Goal: Find contact information: Find contact information

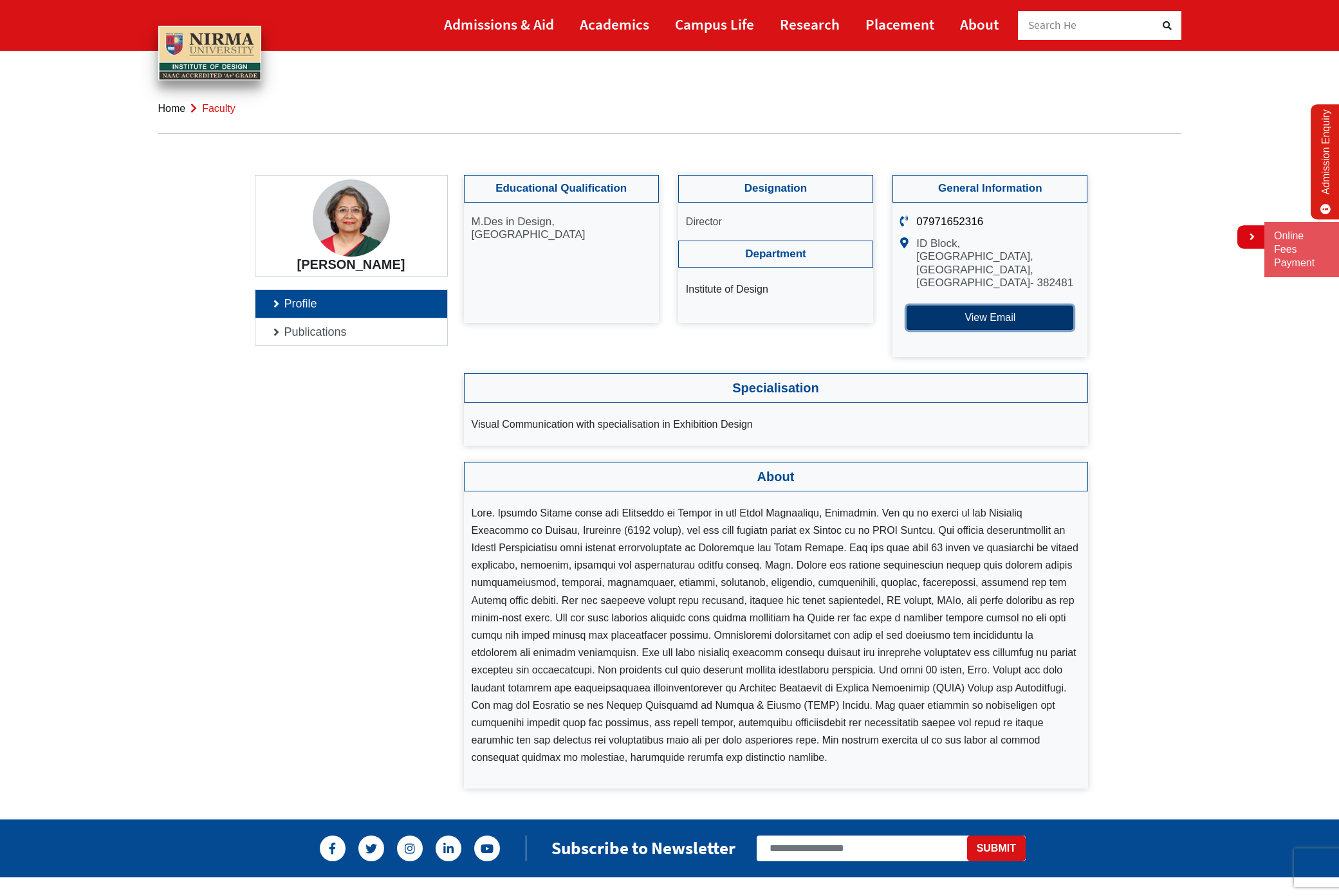
click at [968, 318] on button "View Email" at bounding box center [990, 318] width 166 height 25
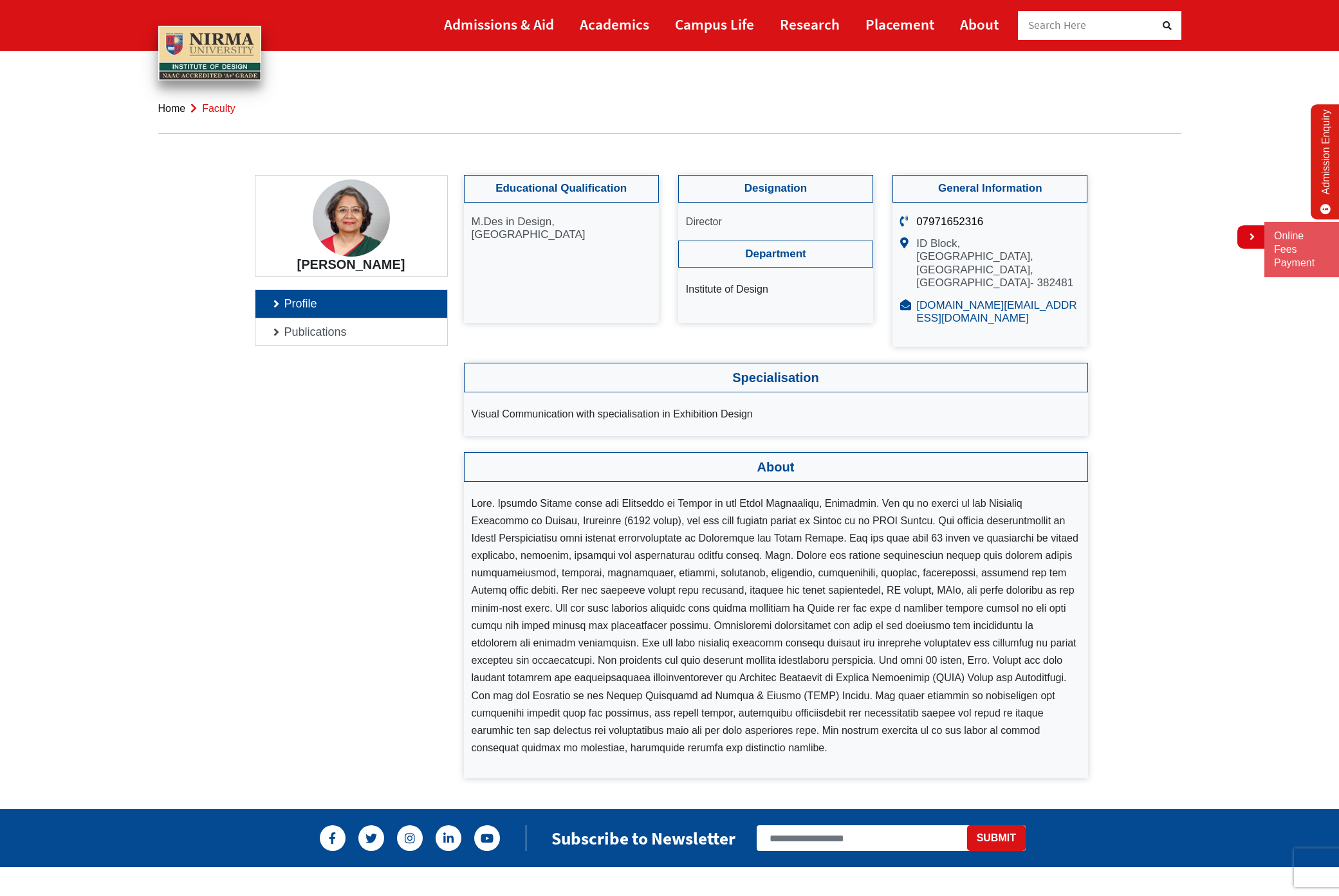
click at [984, 309] on link "[DOMAIN_NAME][EMAIL_ADDRESS][DOMAIN_NAME]" at bounding box center [996, 312] width 160 height 25
click at [393, 266] on h4 "[PERSON_NAME]" at bounding box center [350, 265] width 172 height 16
click at [388, 263] on h4 "[PERSON_NAME]" at bounding box center [350, 265] width 172 height 16
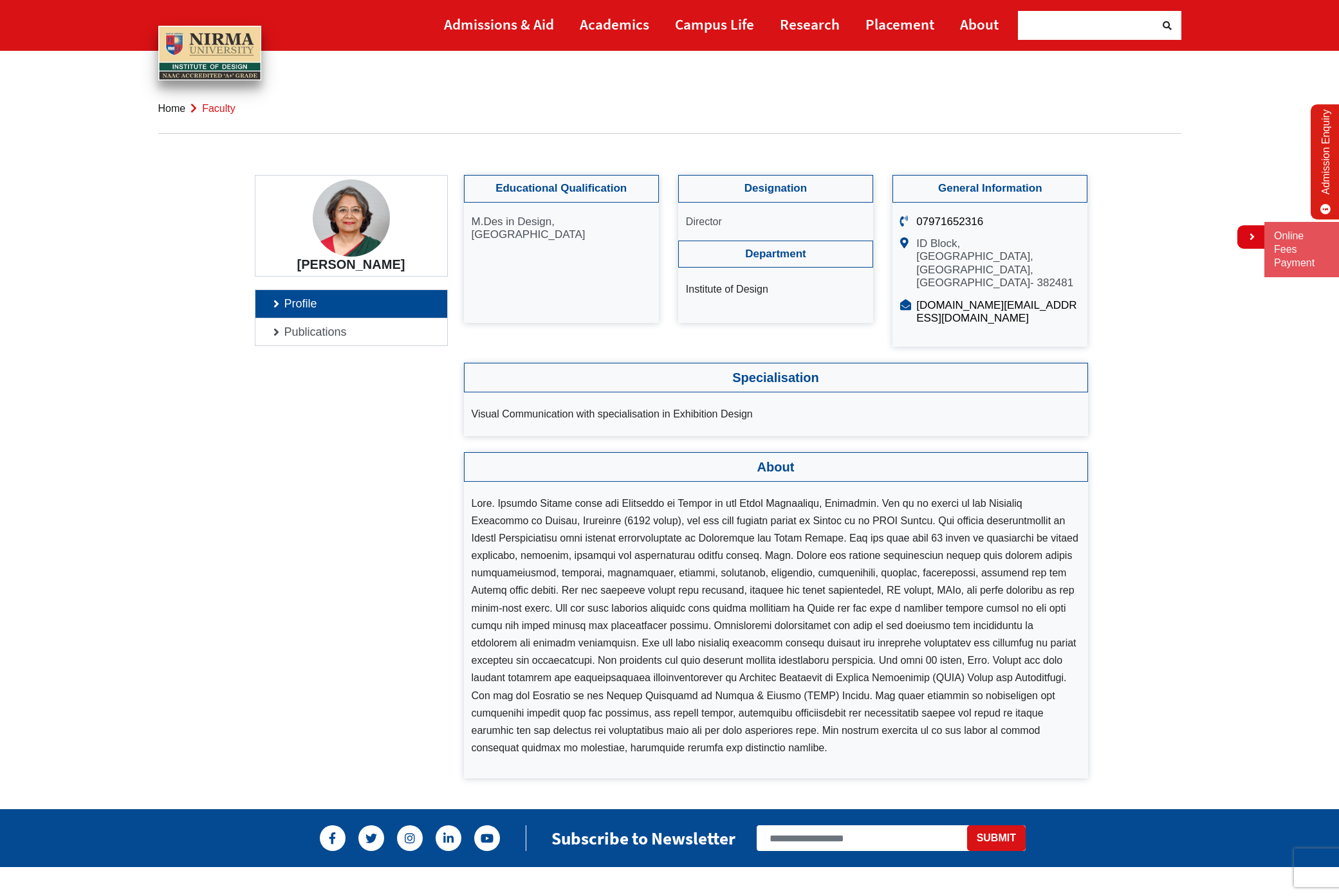
click at [384, 264] on h4 "[PERSON_NAME]" at bounding box center [350, 265] width 172 height 16
click at [380, 269] on h4 "[PERSON_NAME]" at bounding box center [350, 265] width 172 height 16
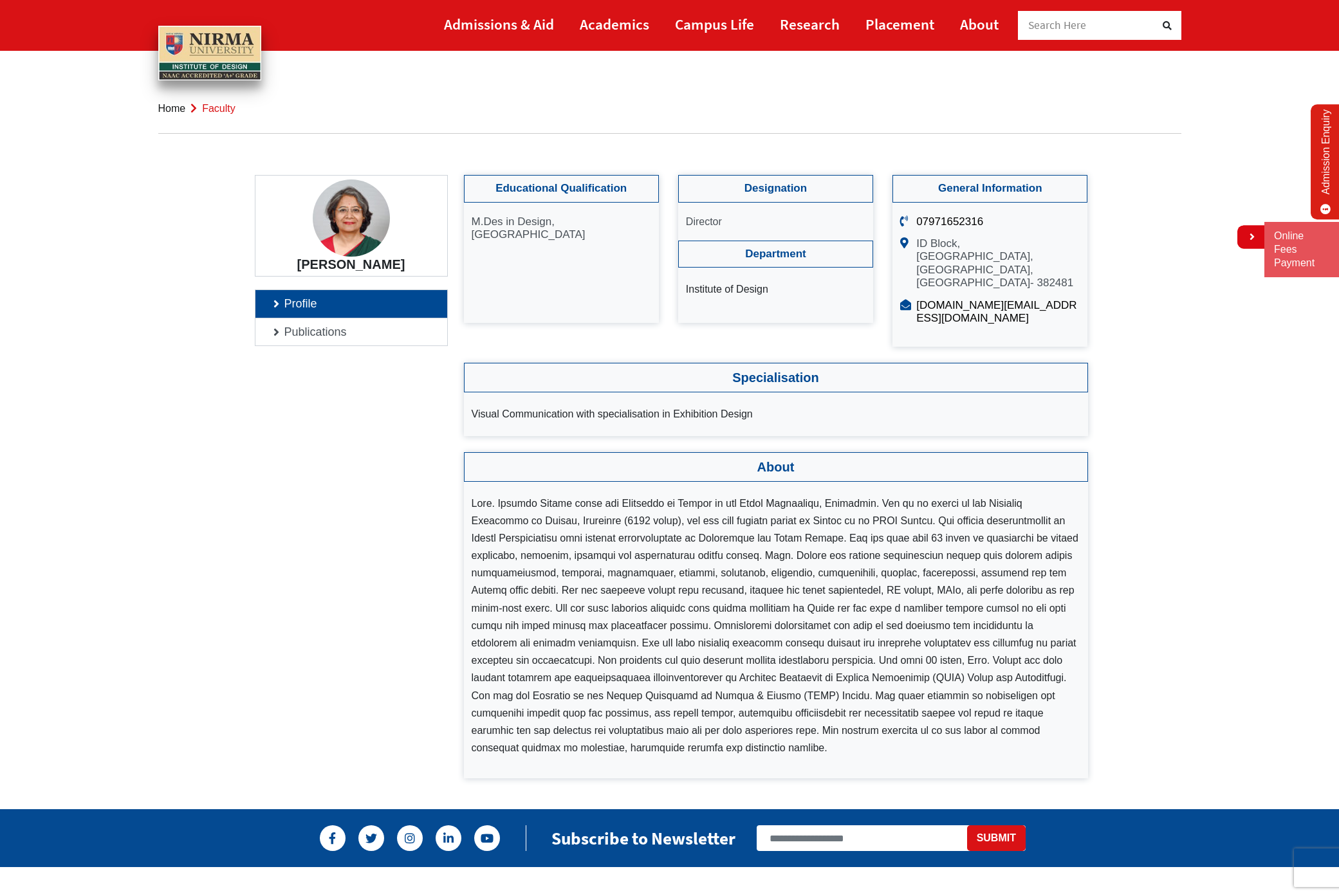
click at [525, 495] on li at bounding box center [776, 626] width 608 height 263
drag, startPoint x: 492, startPoint y: 488, endPoint x: 564, endPoint y: 485, distance: 72.1
click at [564, 495] on li at bounding box center [776, 626] width 608 height 263
click at [94, 469] on section "[PERSON_NAME] Profile Publications Educational Qualification M.Des in Design, […" at bounding box center [669, 477] width 1339 height 603
click at [155, 651] on section "[PERSON_NAME] Profile Publications Educational Qualification M.Des in Design, […" at bounding box center [669, 477] width 1339 height 603
